Goal: Find specific page/section: Find specific page/section

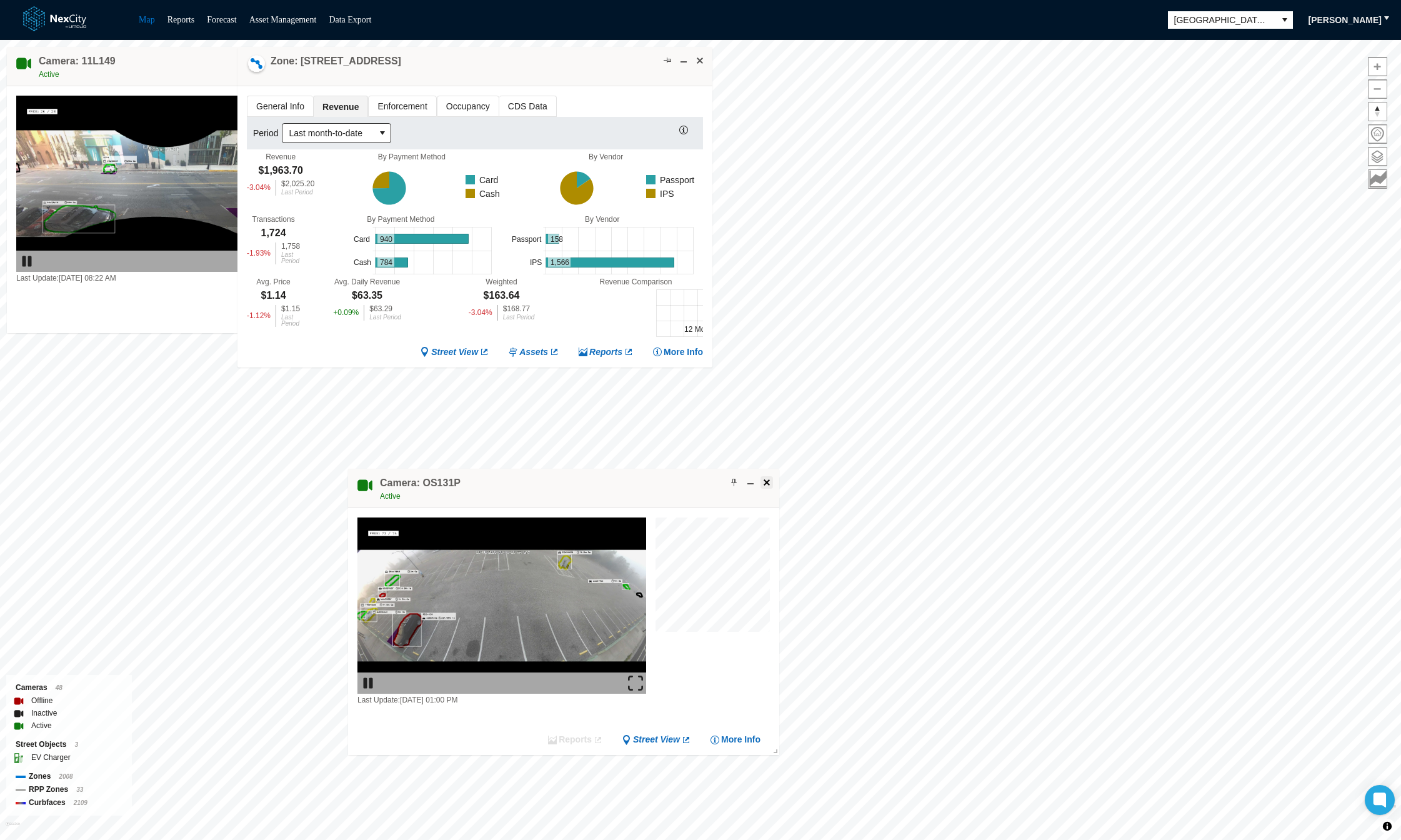
click at [768, 482] on span at bounding box center [767, 482] width 10 height 10
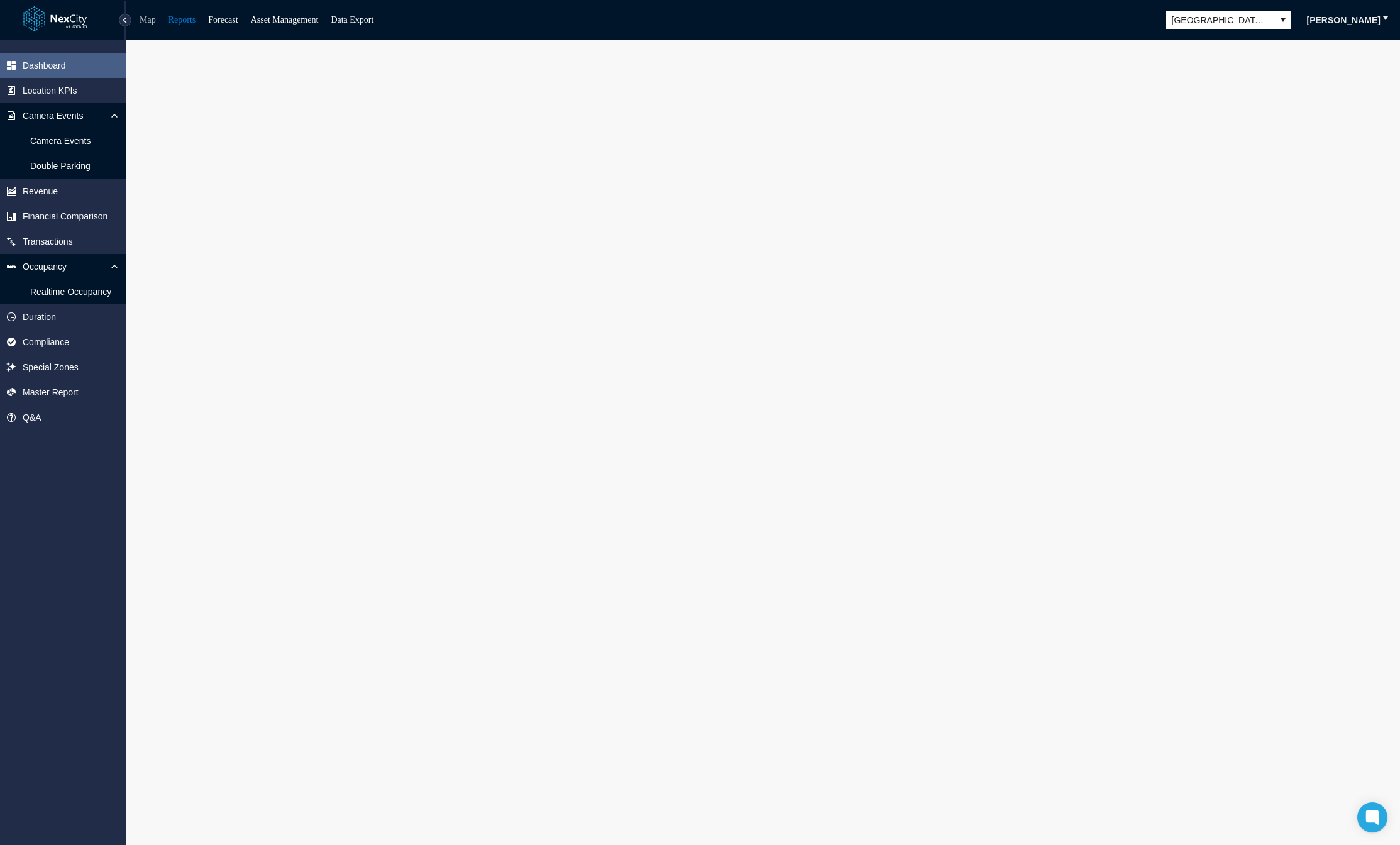
click at [148, 16] on link "Map" at bounding box center [148, 20] width 16 height 10
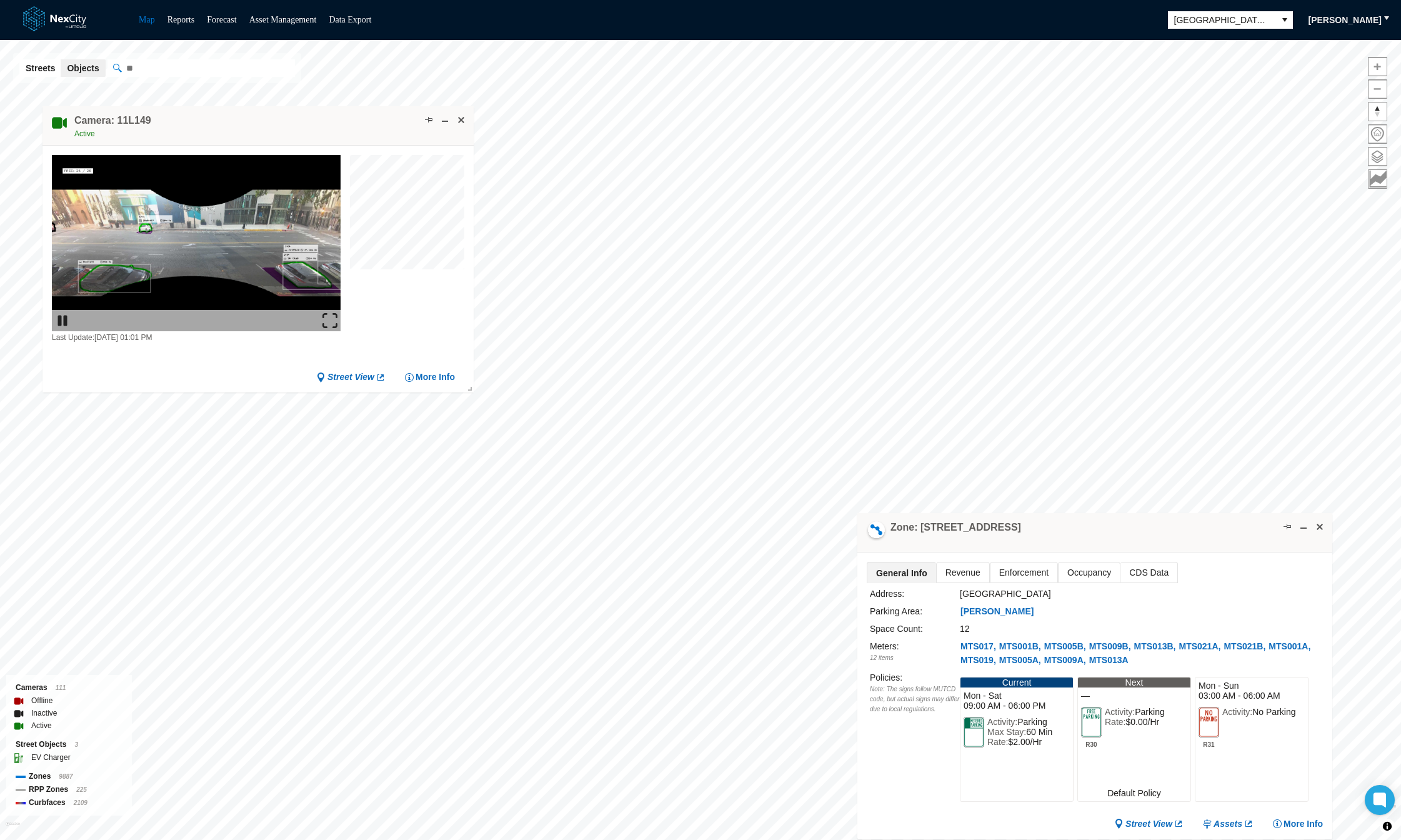
click at [952, 579] on span "Revenue" at bounding box center [963, 572] width 52 height 20
